Goal: Task Accomplishment & Management: Use online tool/utility

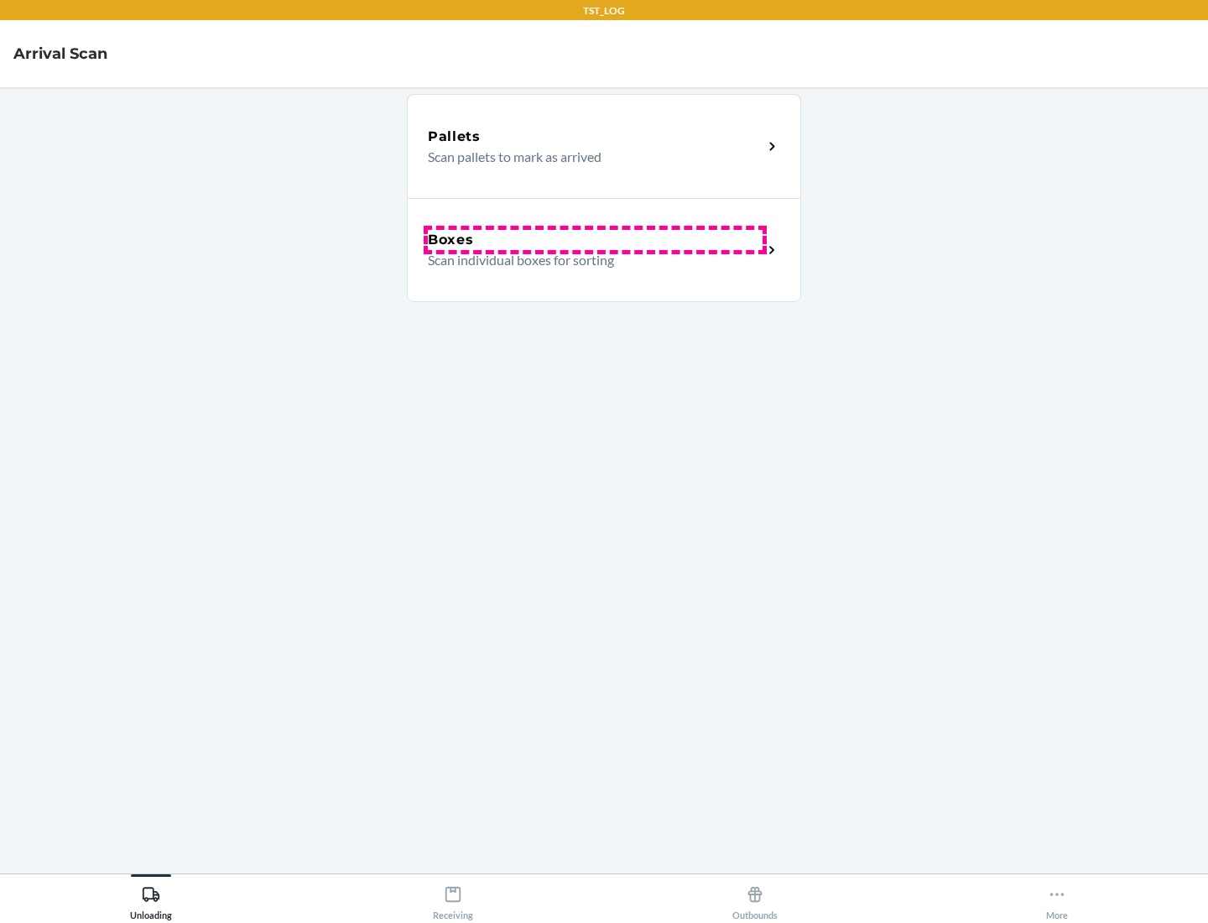
click at [595, 240] on div "Boxes" at bounding box center [595, 240] width 335 height 20
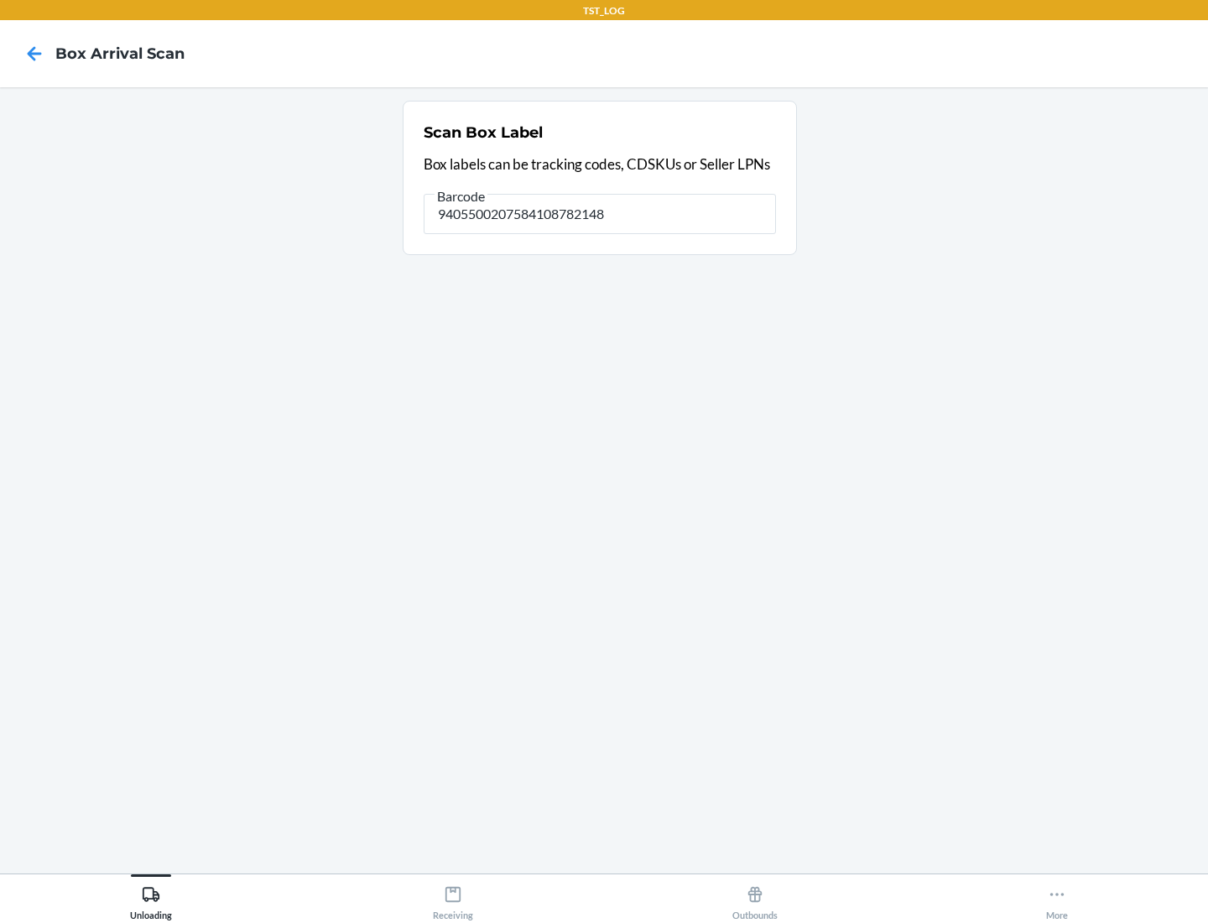
type input "9405500207584108782148"
